Goal: Navigation & Orientation: Understand site structure

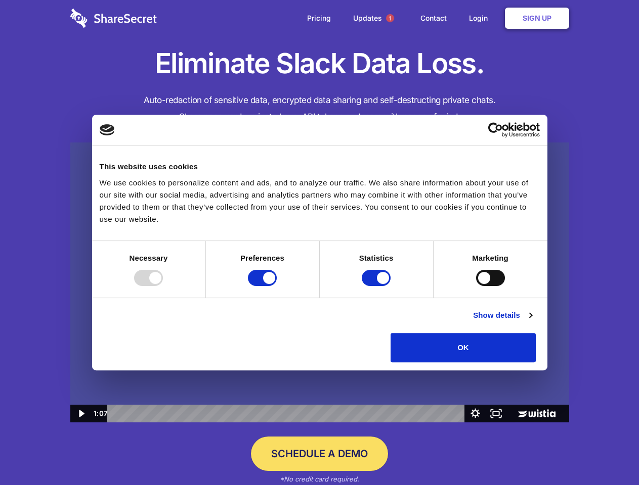
click at [319, 243] on img at bounding box center [319, 283] width 499 height 281
click at [163, 286] on div at bounding box center [148, 278] width 29 height 16
click at [277, 286] on input "Preferences" at bounding box center [262, 278] width 29 height 16
click at [377, 286] on input "Statistics" at bounding box center [376, 278] width 29 height 16
click at [476, 286] on input "Marketing" at bounding box center [490, 278] width 29 height 16
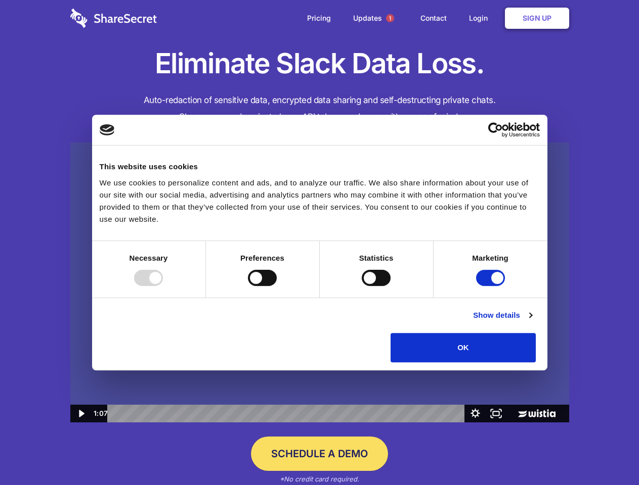
click at [532, 322] on link "Show details" at bounding box center [502, 316] width 59 height 12
click at [0, 0] on li "Necessary 7 Necessary cookies help make a website usable by enabling basic func…" at bounding box center [0, 0] width 0 height 0
click at [389, 18] on span "1" at bounding box center [390, 18] width 8 height 8
click at [320, 283] on img at bounding box center [319, 283] width 499 height 281
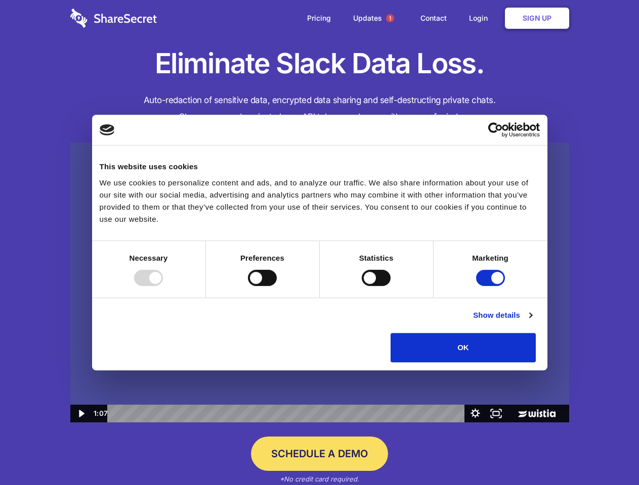
checkbox input "false"
checkbox input "true"
